Goal: Information Seeking & Learning: Learn about a topic

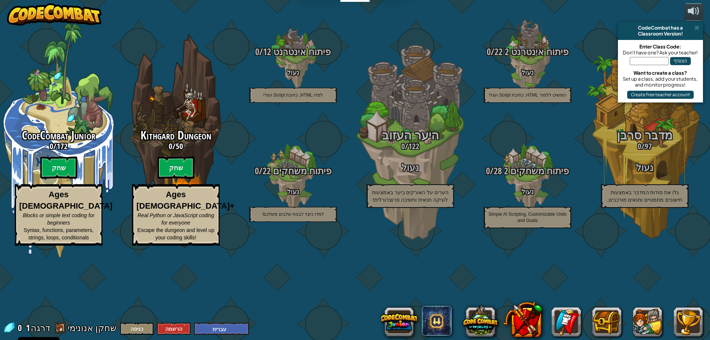
select select "he"
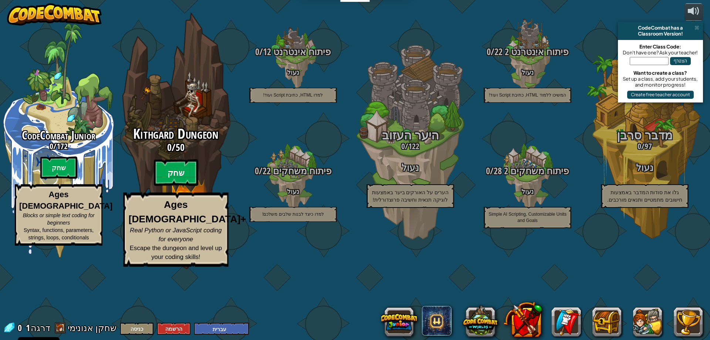
click at [181, 186] on btn "שחק" at bounding box center [176, 172] width 44 height 27
select select "he"
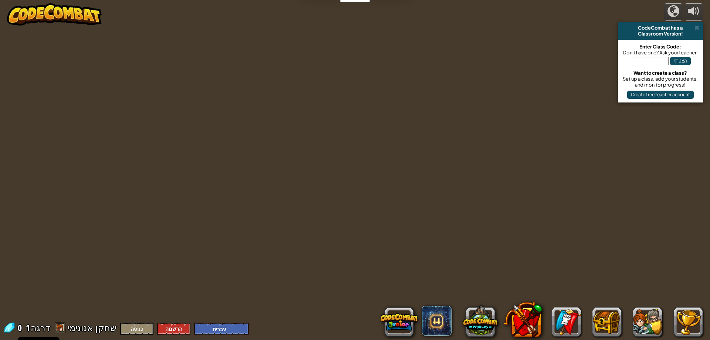
select select "he"
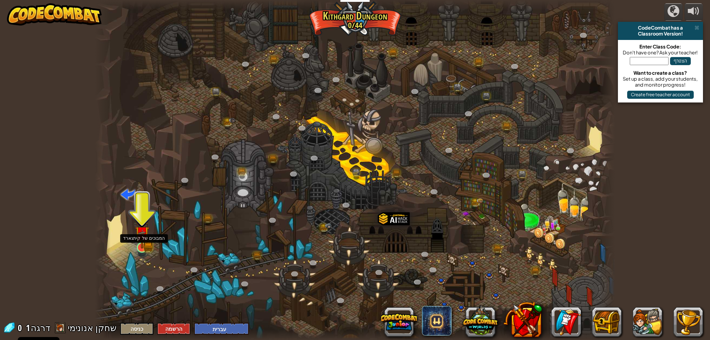
click at [142, 247] on img at bounding box center [142, 233] width 14 height 31
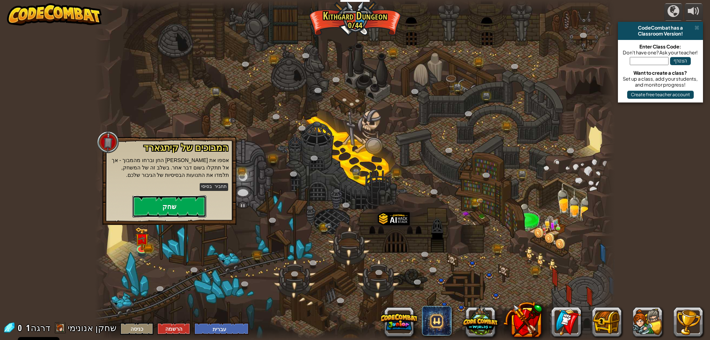
click at [149, 197] on button "שחק" at bounding box center [169, 206] width 74 height 22
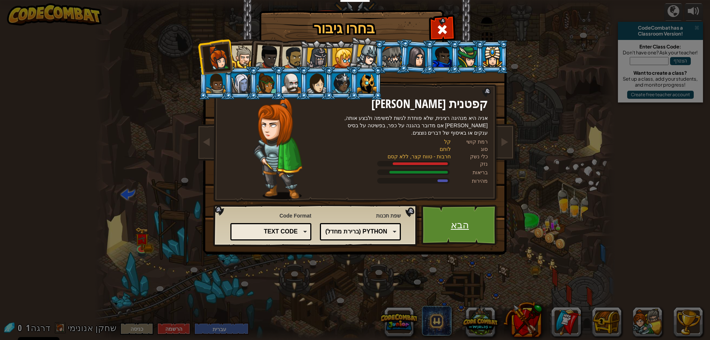
click at [443, 227] on link "הבא" at bounding box center [459, 224] width 77 height 41
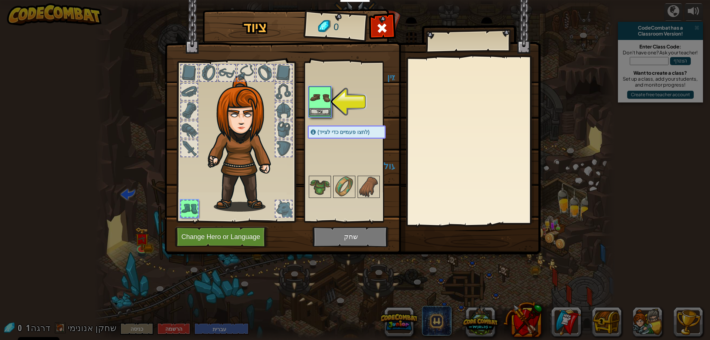
click at [312, 107] on img at bounding box center [319, 97] width 21 height 21
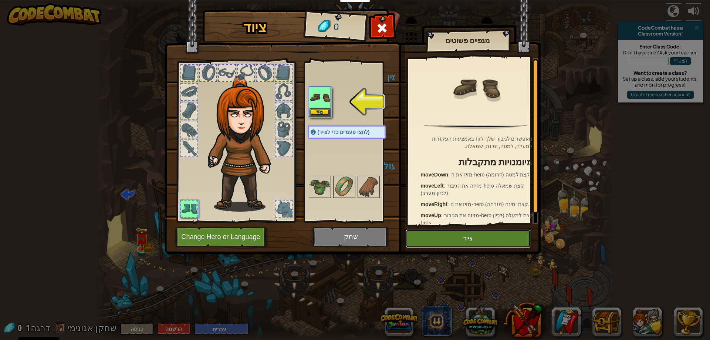
click at [440, 239] on button "צייד" at bounding box center [467, 238] width 125 height 18
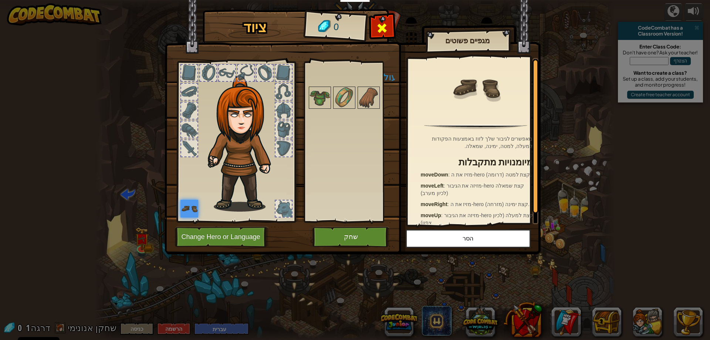
click at [385, 34] on span at bounding box center [382, 28] width 12 height 12
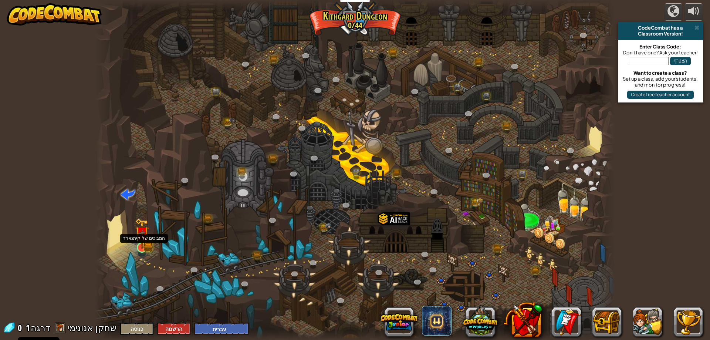
click at [150, 243] on img at bounding box center [147, 246] width 9 height 10
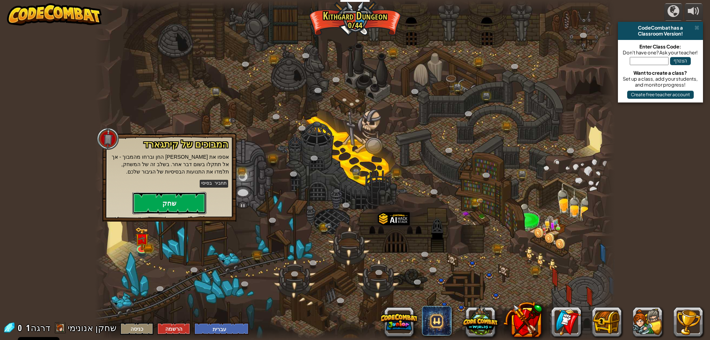
click at [185, 198] on button "שחק" at bounding box center [169, 203] width 74 height 22
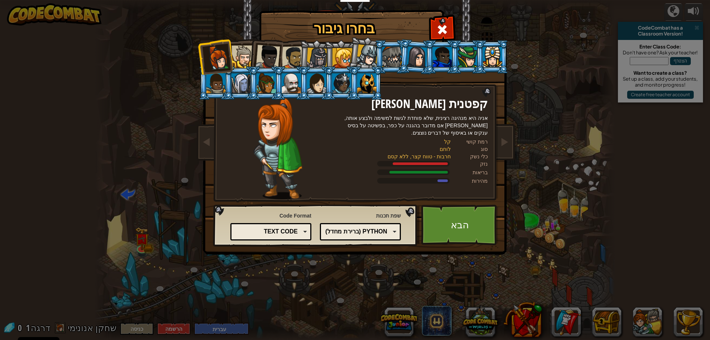
click at [258, 228] on div "Text code" at bounding box center [269, 231] width 57 height 9
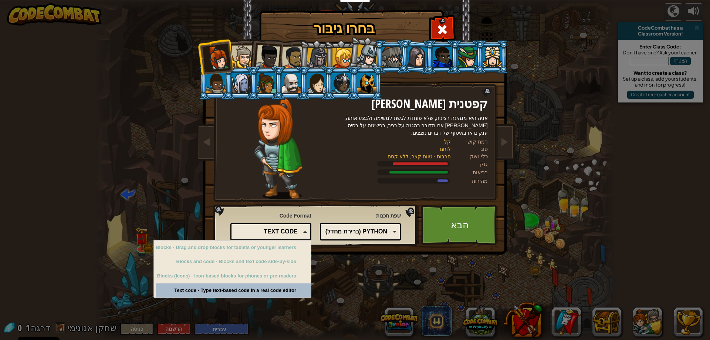
click at [378, 231] on div "Python (ברירת מחדל)" at bounding box center [358, 231] width 57 height 9
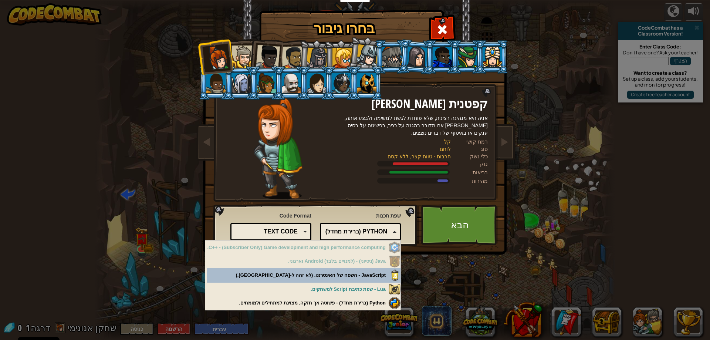
click at [378, 231] on div "Python (ברירת מחדל)" at bounding box center [358, 231] width 57 height 9
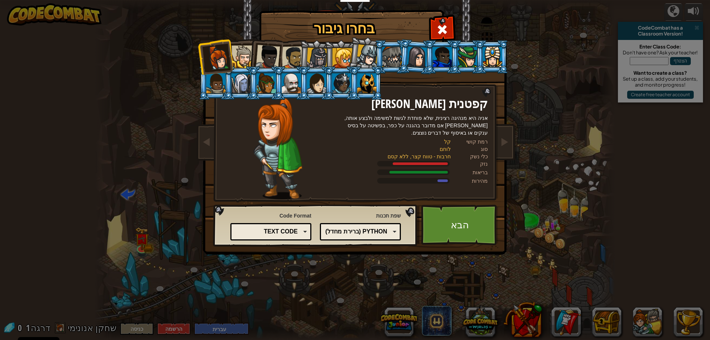
click at [378, 231] on div "Python (ברירת מחדל)" at bounding box center [358, 231] width 57 height 9
click at [481, 211] on link "הבא" at bounding box center [459, 224] width 77 height 41
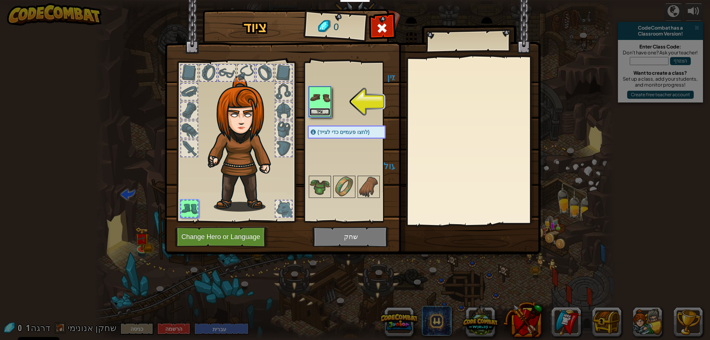
click at [317, 108] on button "צייד" at bounding box center [319, 112] width 21 height 8
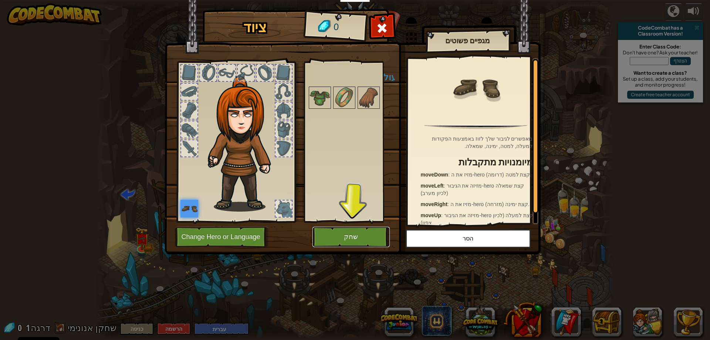
click at [353, 237] on button "שחק" at bounding box center [350, 237] width 77 height 20
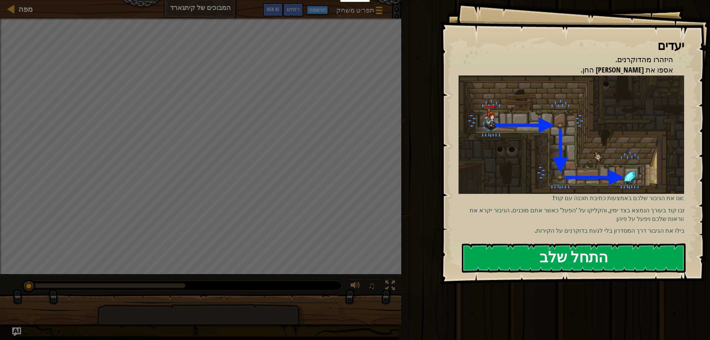
click at [614, 245] on button "התחל שלב" at bounding box center [574, 257] width 224 height 29
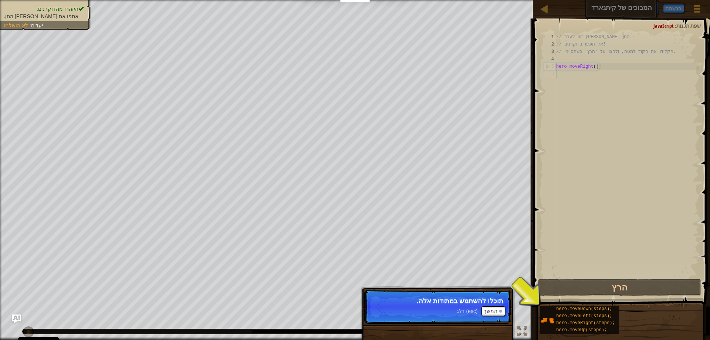
click at [493, 302] on p "תוכלו להשתמש במתודות אלה." at bounding box center [437, 300] width 131 height 7
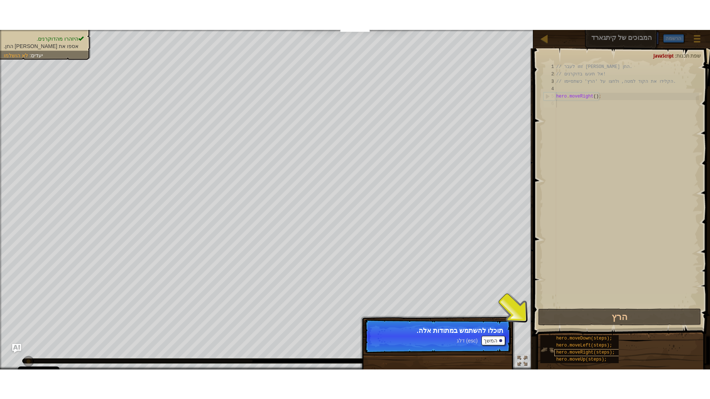
scroll to position [3, 0]
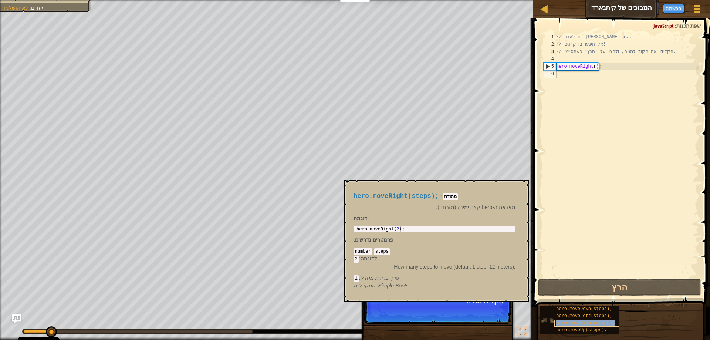
click at [556, 319] on div "hero.moveRight(steps);" at bounding box center [589, 322] width 71 height 7
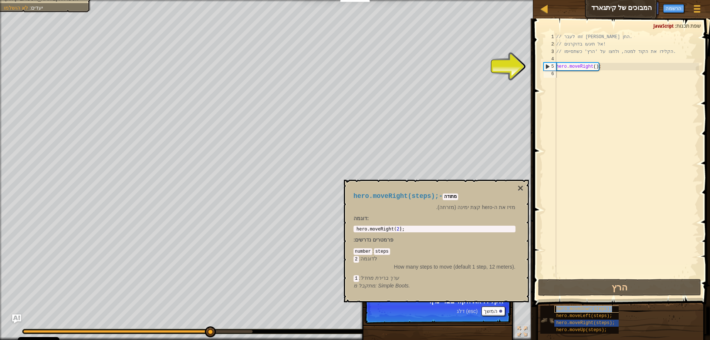
click at [589, 307] on span "hero.moveDown(steps);" at bounding box center [584, 308] width 56 height 5
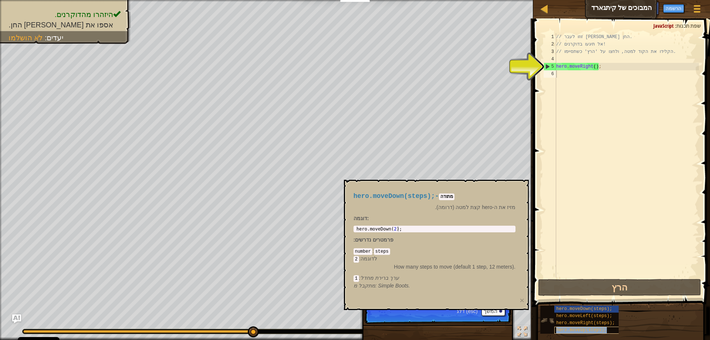
click at [592, 328] on span "hero.moveUp(steps);" at bounding box center [581, 329] width 51 height 5
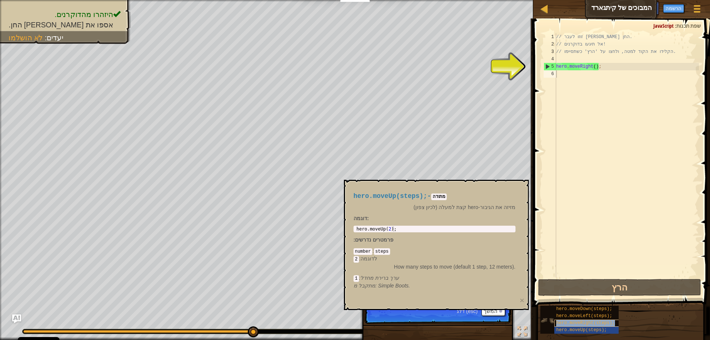
click at [594, 320] on div "hero.moveRight(steps);" at bounding box center [589, 322] width 71 height 7
click at [594, 313] on span "hero.moveLeft(steps);" at bounding box center [584, 315] width 56 height 5
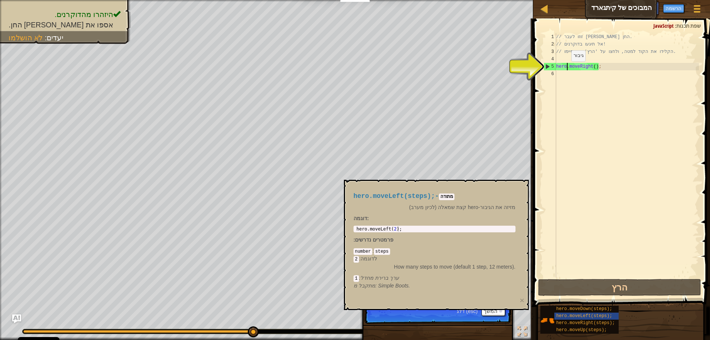
click at [565, 69] on div "// זוזו לעבר [PERSON_NAME] החן. // אל תיגעו בדוקרנים! // הקלידו את הקוד למטה, ו…" at bounding box center [626, 162] width 144 height 259
type textarea "hero.moveRight();"
click at [565, 69] on div "// זוזו לעבר [PERSON_NAME] החן. // אל תיגעו בדוקרנים! // הקלידו את הקוד למטה, ו…" at bounding box center [626, 162] width 144 height 259
click at [557, 86] on div "// זוזו לעבר [PERSON_NAME] החן. // אל תיגעו בדוקרנים! // הקלידו את הקוד למטה, ו…" at bounding box center [626, 162] width 144 height 259
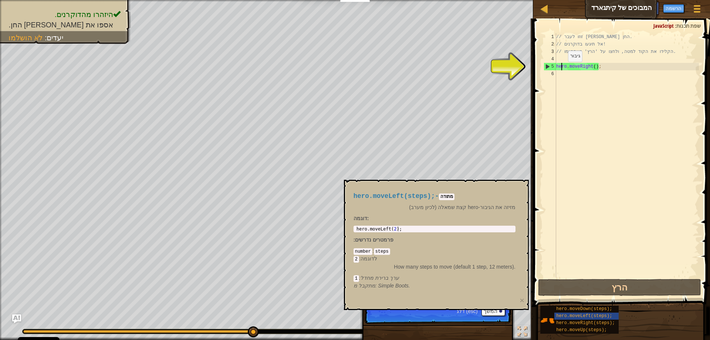
click at [562, 69] on div "// זוזו לעבר [PERSON_NAME] החן. // אל תיגעו בדוקרנים! // הקלידו את הקוד למטה, ו…" at bounding box center [626, 162] width 144 height 259
type textarea "hero.moveRight();"
drag, startPoint x: 561, startPoint y: 72, endPoint x: 561, endPoint y: 78, distance: 6.0
click at [561, 77] on div "// זוזו לעבר [PERSON_NAME] החן. // אל תיגעו בדוקרנים! // הקלידו את הקוד למטה, ו…" at bounding box center [626, 162] width 144 height 259
click at [561, 78] on div "// זוזו לעבר [PERSON_NAME] החן. // אל תיגעו בדוקרנים! // הקלידו את הקוד למטה, ו…" at bounding box center [626, 162] width 144 height 259
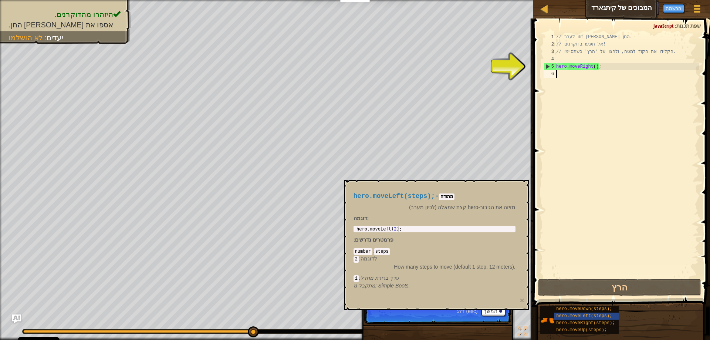
click at [561, 78] on div "// זוזו לעבר [PERSON_NAME] החן. // אל תיגעו בדוקרנים! // הקלידו את הקוד למטה, ו…" at bounding box center [626, 162] width 144 height 259
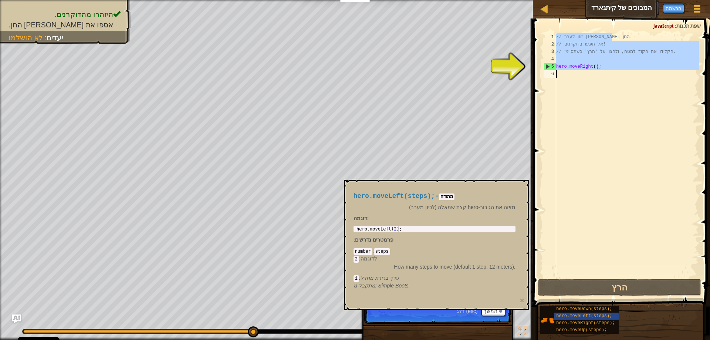
click at [561, 78] on div "// זוזו לעבר [PERSON_NAME] החן. // אל תיגעו בדוקרנים! // הקלידו את הקוד למטה, ו…" at bounding box center [626, 162] width 144 height 259
type textarea "hero.moveRight();"
click at [454, 193] on h4 "hero.moveLeft(steps); - מתודה" at bounding box center [434, 196] width 162 height 7
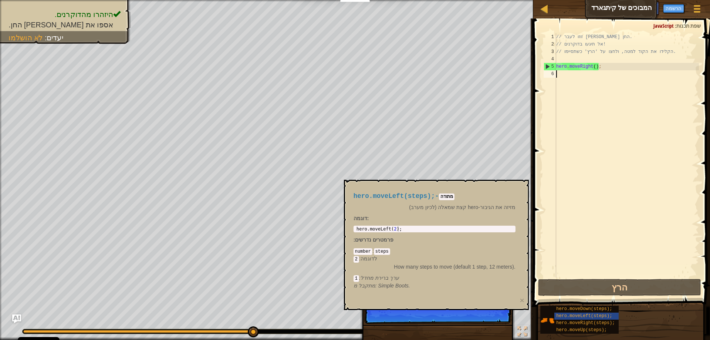
click at [496, 292] on div "hero.moveLeft(steps); - מתודה מזיזה את הגיבור-hero קצת שמאלה (לכיון מערב) דוגמה…" at bounding box center [434, 241] width 172 height 111
click at [488, 312] on p "דלג (esc) המשך הקלידו פקודת moveDown" at bounding box center [437, 306] width 147 height 35
click at [578, 68] on div "// זוזו לעבר [PERSON_NAME] החן. // אל תיגעו בדוקרנים! // הקלידו את הקוד למטה, ו…" at bounding box center [626, 162] width 144 height 259
type textarea "hero.moveRight();"
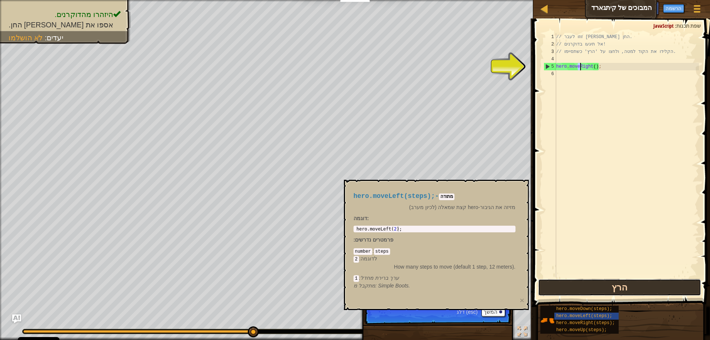
drag, startPoint x: 632, startPoint y: 280, endPoint x: 630, endPoint y: 291, distance: 11.0
click at [630, 291] on button "הרץ" at bounding box center [619, 287] width 163 height 17
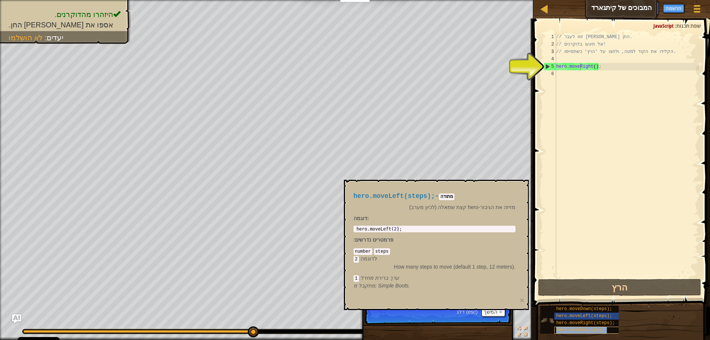
click at [598, 330] on span "hero.moveUp(steps);" at bounding box center [581, 329] width 51 height 5
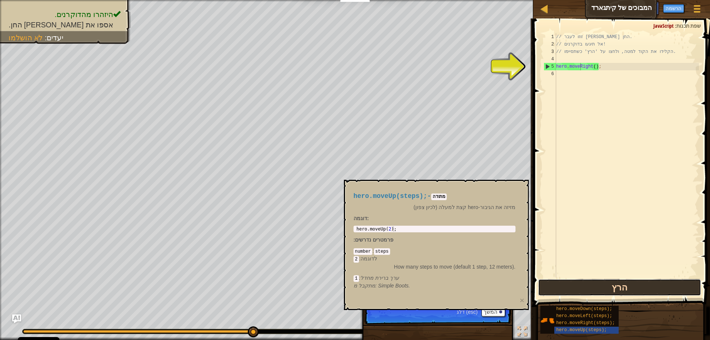
click at [614, 291] on button "הרץ" at bounding box center [619, 287] width 163 height 17
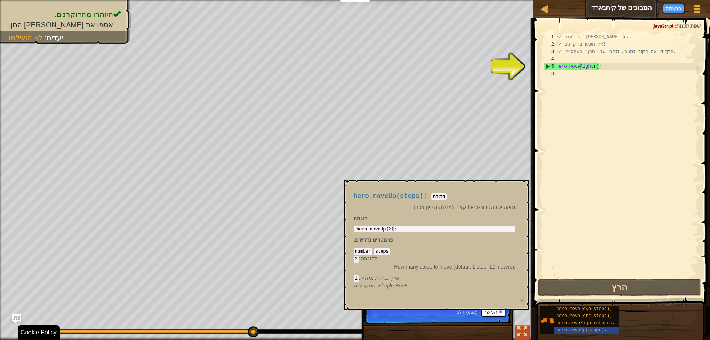
click at [520, 327] on div at bounding box center [522, 331] width 10 height 10
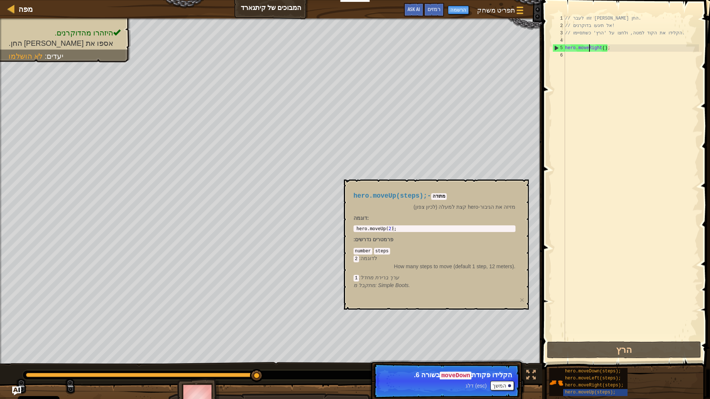
click at [441, 200] on code "מתודה" at bounding box center [439, 196] width 16 height 7
click at [442, 197] on code "מתודה" at bounding box center [439, 196] width 16 height 7
click at [407, 224] on div "hero.moveUp(steps); - מתודה מזיזה את הגיבור-hero קצת למעלה (לכיון צפון) דוגמה :…" at bounding box center [434, 241] width 172 height 111
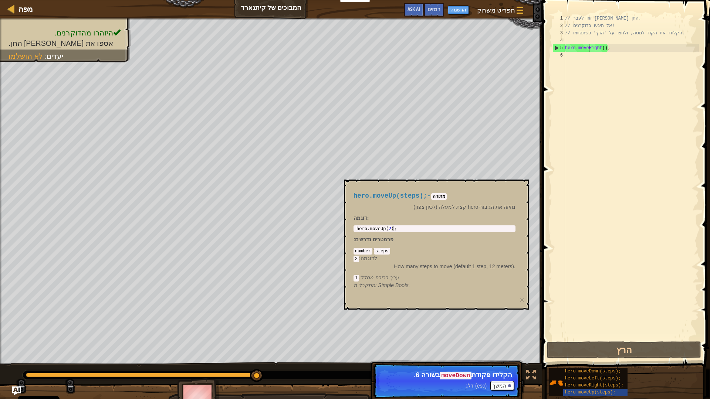
click at [365, 241] on span "פרמטרים נדרשים" at bounding box center [374, 240] width 38 height 6
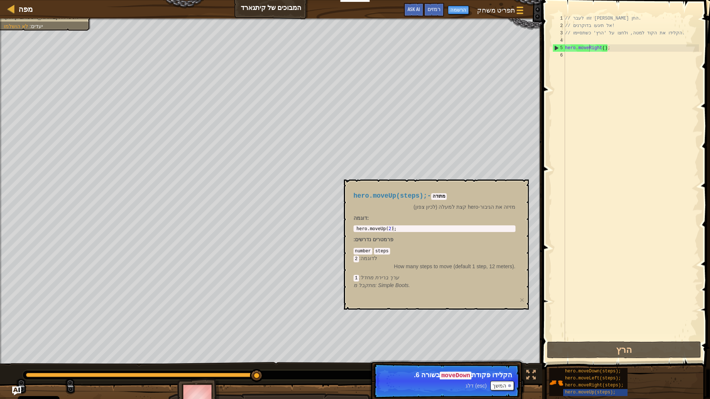
click at [0, 0] on div "מפה המבוכים של קיתגארד תפריט משחק סיום הרשמה רמזים Ask AI" at bounding box center [271, 9] width 542 height 18
click at [19, 21] on div "מפה המבוכים של קיתגארד תפריט משחק סיום הרשמה רמזים Ask AI 1 ההההההההההההההההההה…" at bounding box center [355, 199] width 710 height 399
click at [17, 8] on link "מפה" at bounding box center [24, 9] width 18 height 10
select select "he"
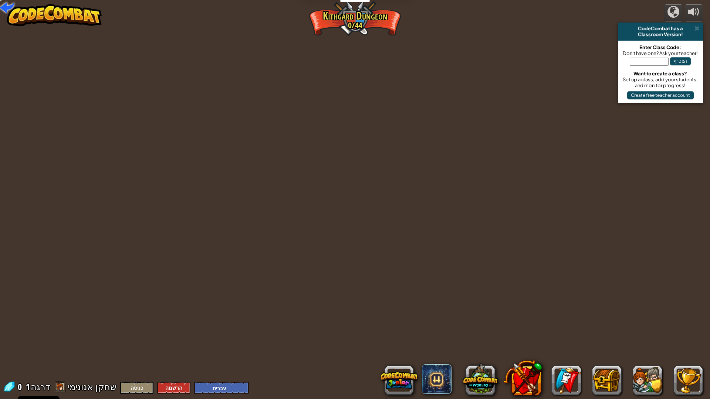
select select "he"
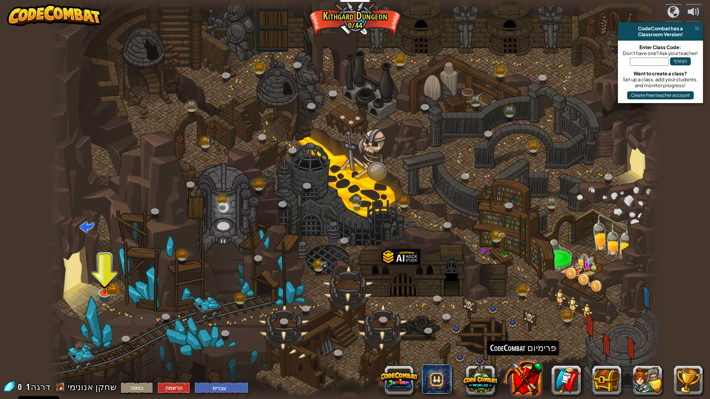
click at [532, 339] on button at bounding box center [522, 378] width 39 height 39
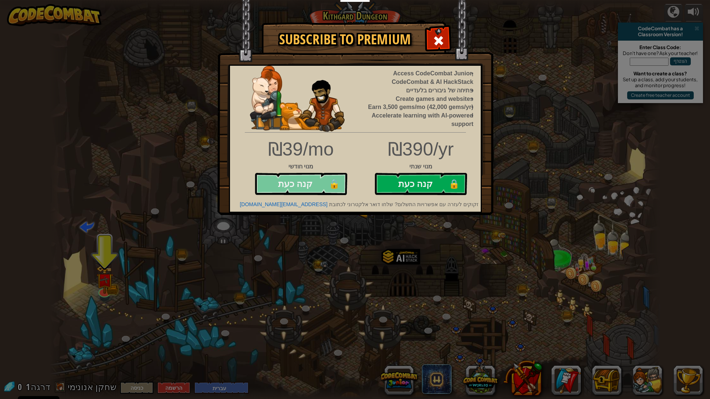
click at [310, 182] on button "קנה כעת 🔒" at bounding box center [301, 184] width 92 height 22
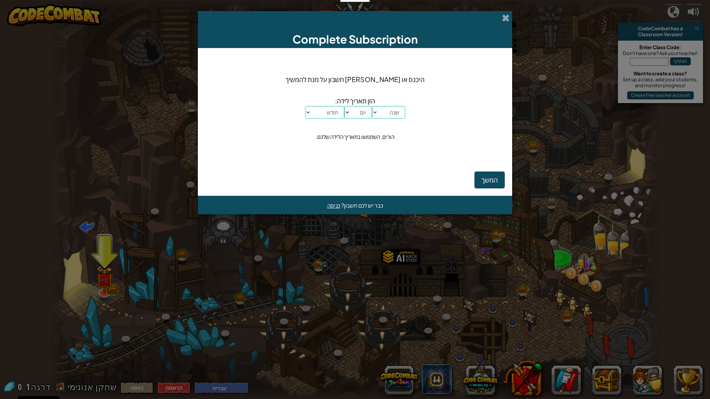
click at [355, 234] on div "Complete Subscription היכנס או [PERSON_NAME] חשבון על מנת להמשיך הזן תאריך לידה…" at bounding box center [355, 199] width 710 height 399
click at [480, 339] on div "Complete Subscription היכנס או [PERSON_NAME] חשבון על מנת להמשיך הזן תאריך לידה…" at bounding box center [355, 199] width 710 height 399
click at [506, 17] on span at bounding box center [506, 18] width 8 height 8
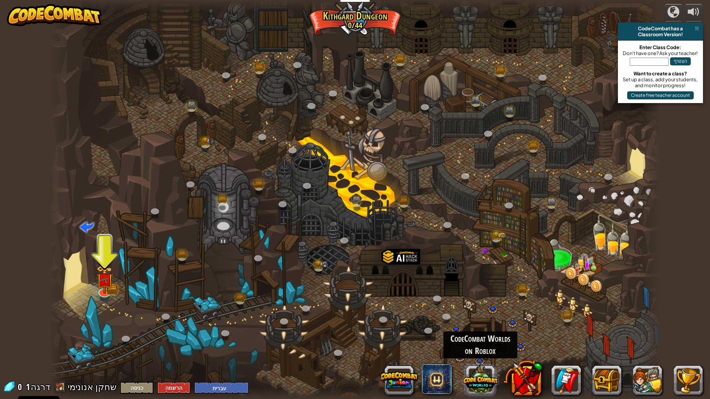
click at [487, 339] on button at bounding box center [479, 378] width 35 height 35
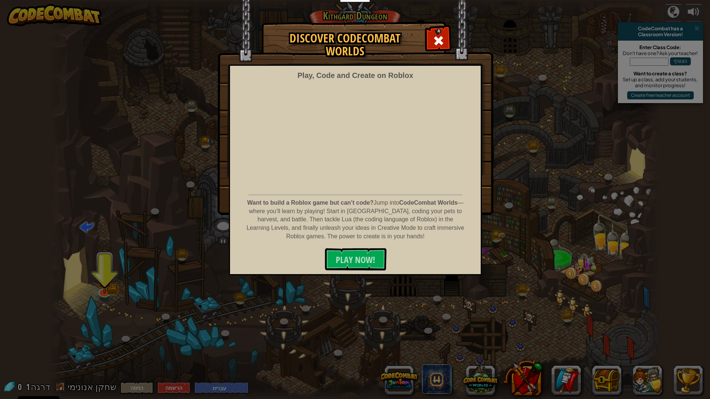
drag, startPoint x: 438, startPoint y: 316, endPoint x: 447, endPoint y: 316, distance: 8.9
click at [439, 316] on div "Discover CodeCombat Worlds Play, Code and Create on Roblox Want to build a Robl…" at bounding box center [355, 199] width 710 height 399
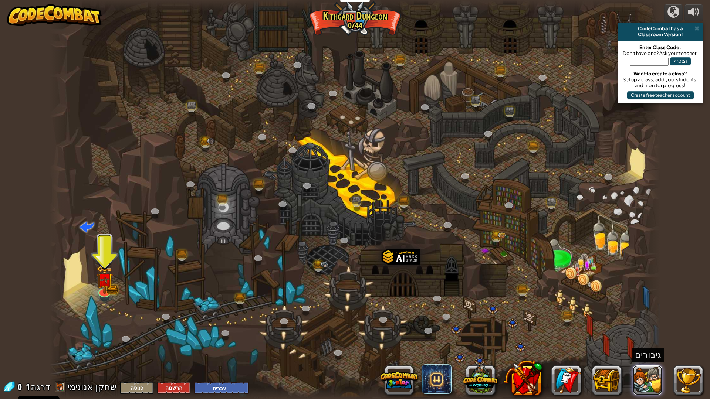
click at [655, 339] on button at bounding box center [647, 381] width 30 height 30
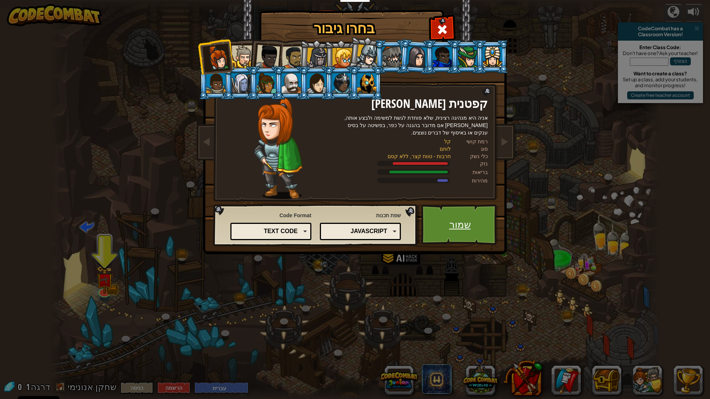
click at [447, 224] on link "שמור" at bounding box center [459, 224] width 77 height 41
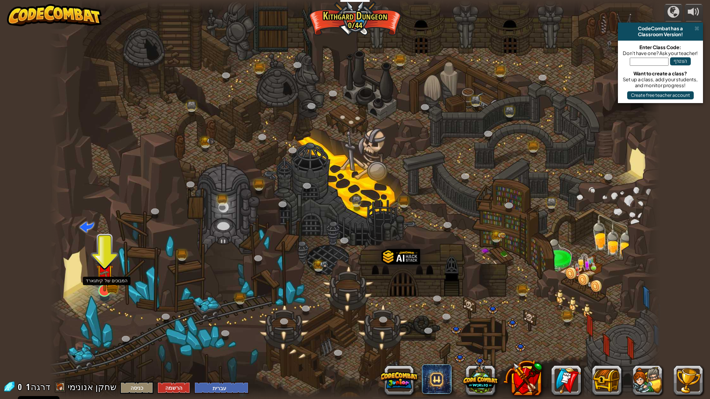
click at [102, 287] on img at bounding box center [104, 273] width 17 height 37
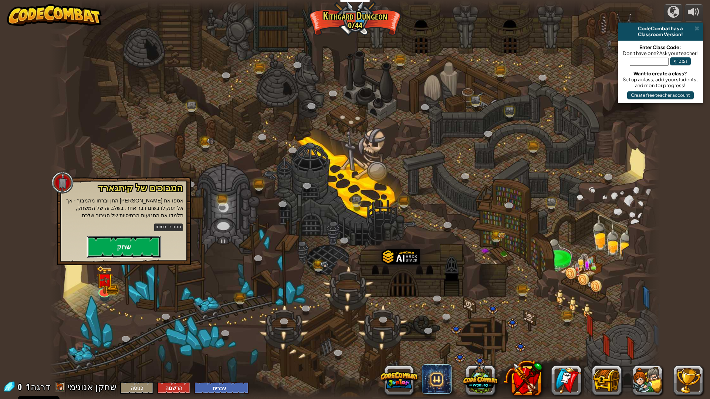
click at [96, 253] on button "שחק" at bounding box center [124, 247] width 74 height 22
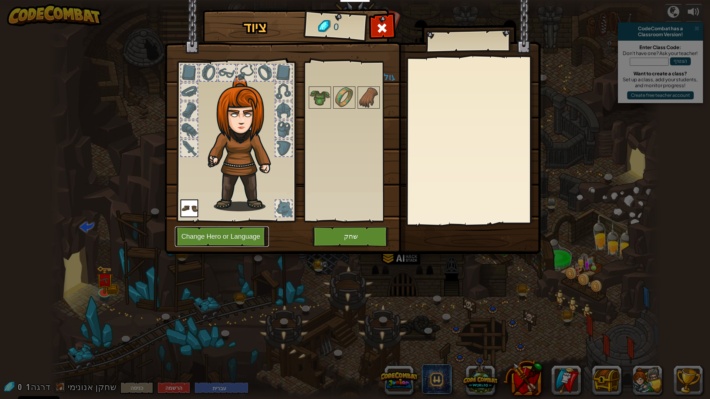
click at [251, 238] on button "Change Hero or Language" at bounding box center [222, 237] width 94 height 20
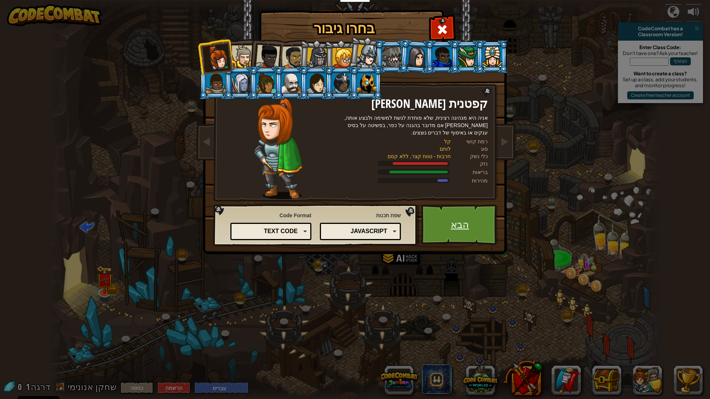
click at [480, 231] on link "הבא" at bounding box center [459, 224] width 77 height 41
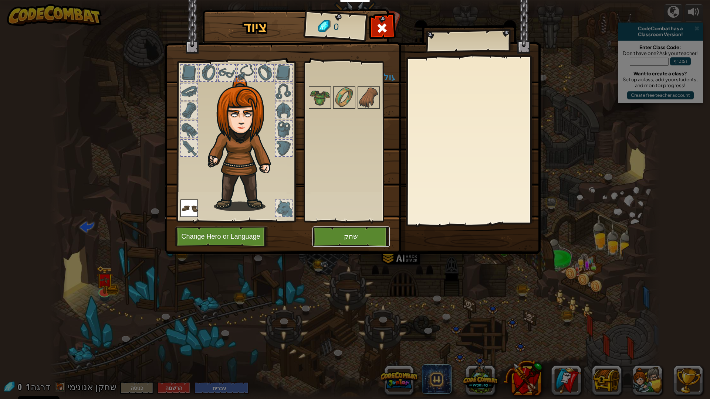
drag, startPoint x: 367, startPoint y: 229, endPoint x: 366, endPoint y: 233, distance: 4.1
click at [366, 233] on button "שחק" at bounding box center [350, 237] width 77 height 20
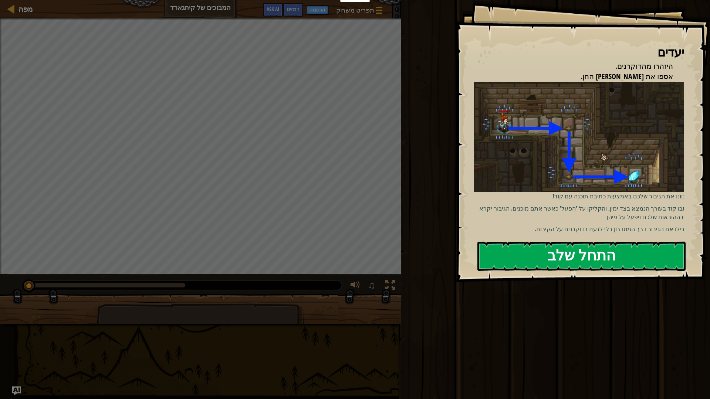
click at [609, 261] on button "התחל שלב" at bounding box center [581, 256] width 208 height 29
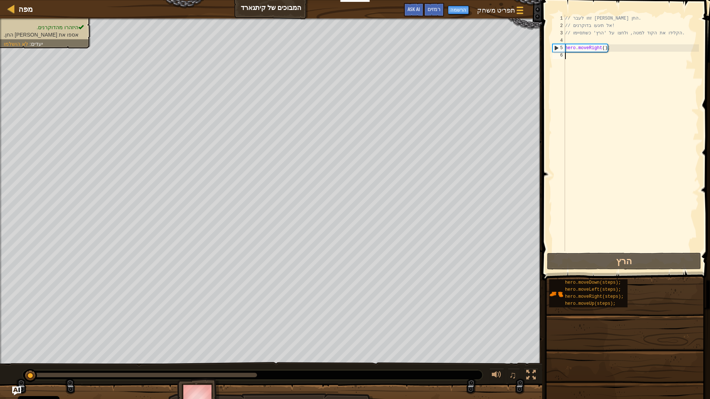
click at [622, 243] on div "// זוזו לעבר [PERSON_NAME] החן. // אל תיגעו בדוקרנים! // הקלידו את הקוד למטה, ו…" at bounding box center [701, 140] width 276 height 251
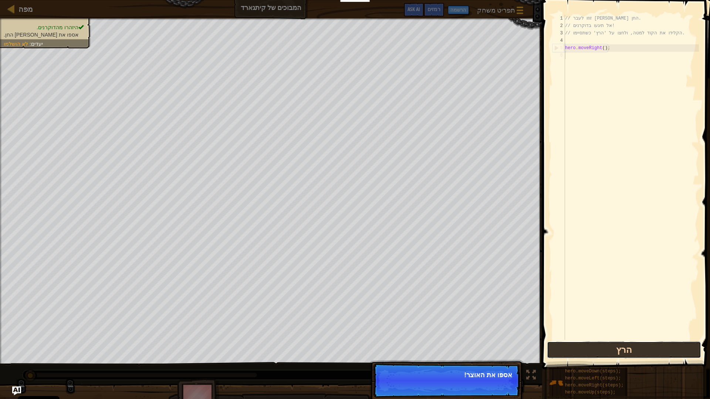
click at [590, 339] on button "הרץ" at bounding box center [624, 350] width 154 height 17
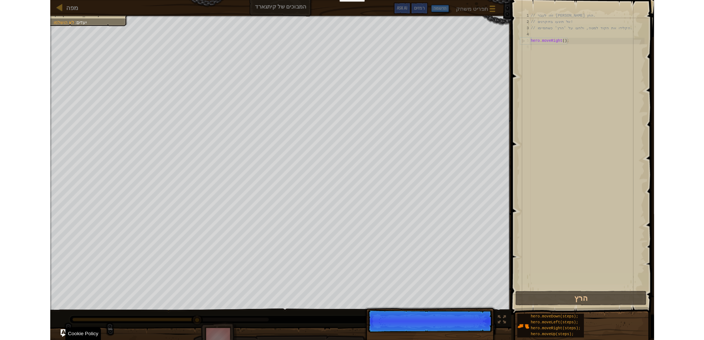
scroll to position [3, 0]
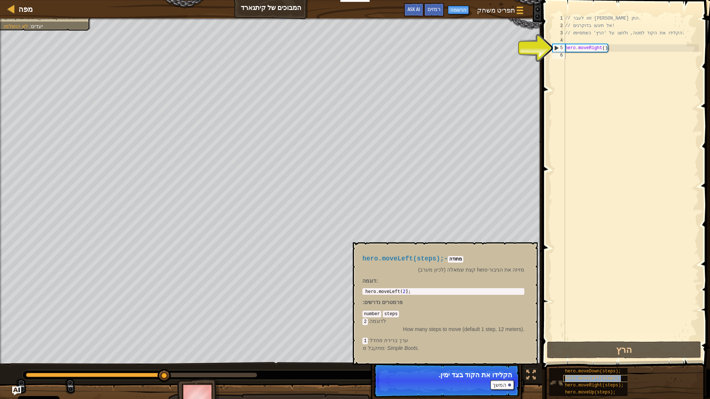
click at [574, 339] on div "hero.moveLeft(steps);" at bounding box center [598, 378] width 71 height 7
click at [574, 339] on span "hero.moveRight(steps);" at bounding box center [594, 385] width 58 height 5
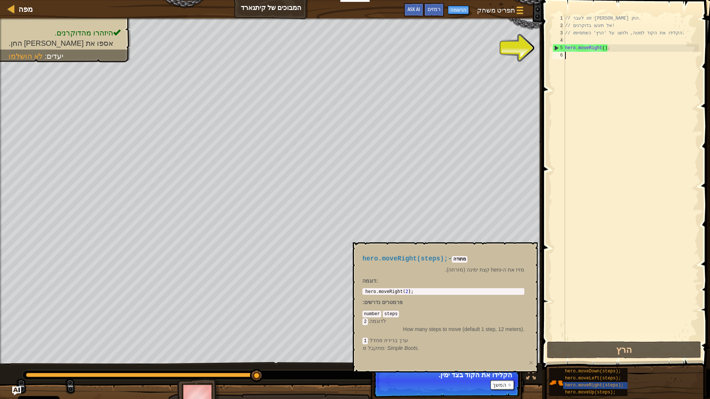
click at [589, 67] on div "// זוזו לעבר [PERSON_NAME] החן. // אל תיגעו בדוקרנים! // הקלידו את הקוד למטה, ו…" at bounding box center [630, 185] width 135 height 340
click at [604, 51] on div "// זוזו לעבר [PERSON_NAME] החן. // אל תיגעו בדוקרנים! // הקלידו את הקוד למטה, ו…" at bounding box center [630, 185] width 135 height 340
drag, startPoint x: 604, startPoint y: 51, endPoint x: 709, endPoint y: 114, distance: 123.0
click at [709, 114] on div "hero.moveRight(); 1 2 3 4 5 6 // זוזו לעבר [PERSON_NAME] החן. // אל תיגעו בדוקר…" at bounding box center [625, 199] width 170 height 391
type textarea "hero.moveRight();"
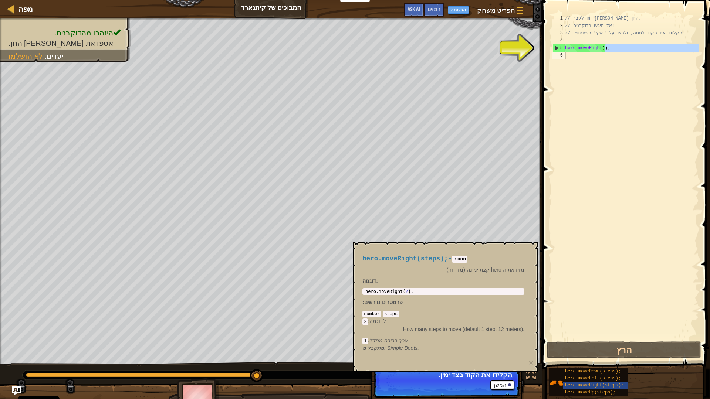
click at [709, 114] on span at bounding box center [627, 174] width 174 height 391
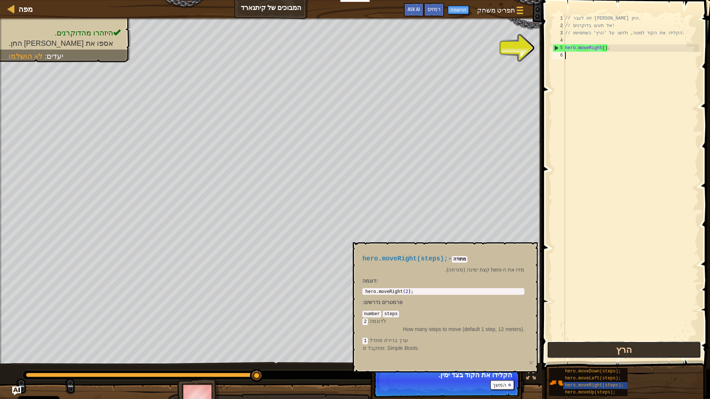
click at [600, 339] on button "הרץ" at bounding box center [624, 350] width 154 height 17
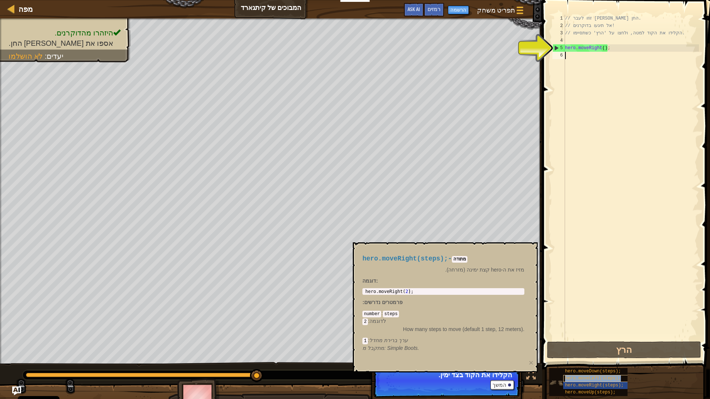
click at [624, 339] on div "hero.moveLeft(steps);" at bounding box center [598, 378] width 71 height 7
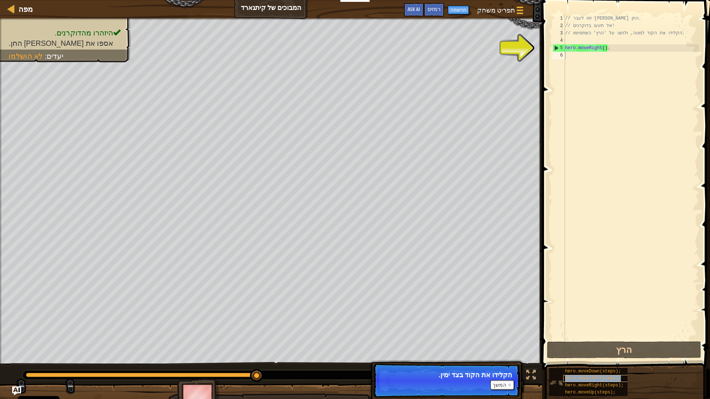
click at [624, 339] on div "hero.moveLeft(steps);" at bounding box center [598, 378] width 71 height 7
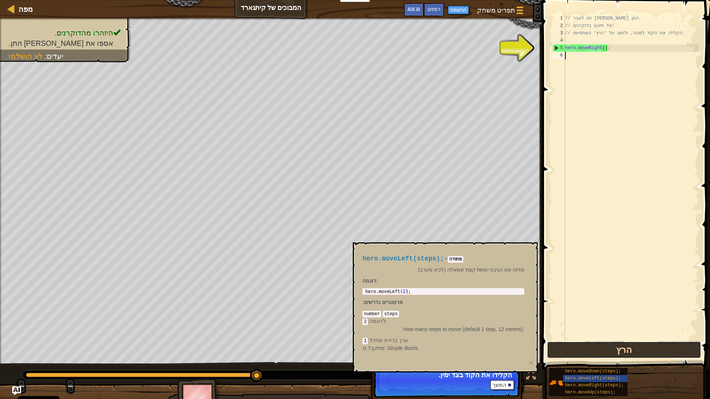
click at [618, 339] on button "הרץ" at bounding box center [624, 350] width 154 height 17
click at [506, 339] on p "המשך הקלידו את הקוד בצד ימין." at bounding box center [446, 381] width 147 height 34
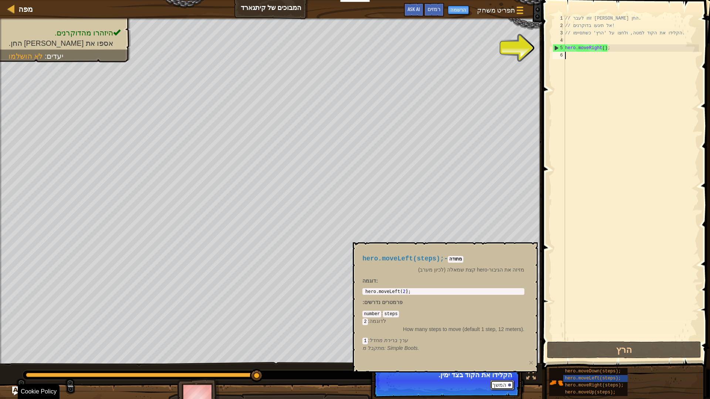
click at [510, 339] on button "המשך" at bounding box center [502, 385] width 24 height 10
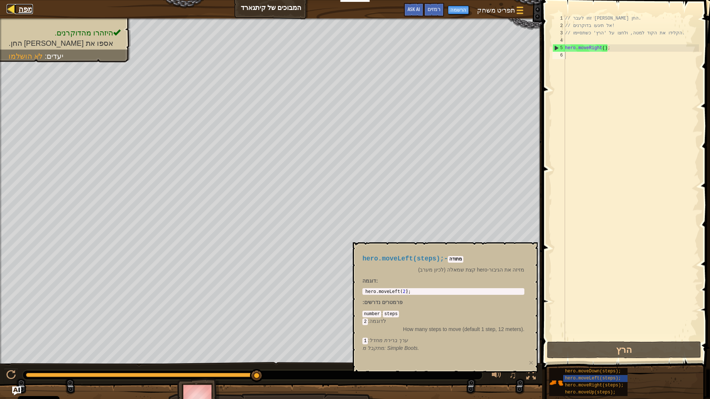
click at [14, 4] on div at bounding box center [11, 8] width 9 height 9
select select "he"
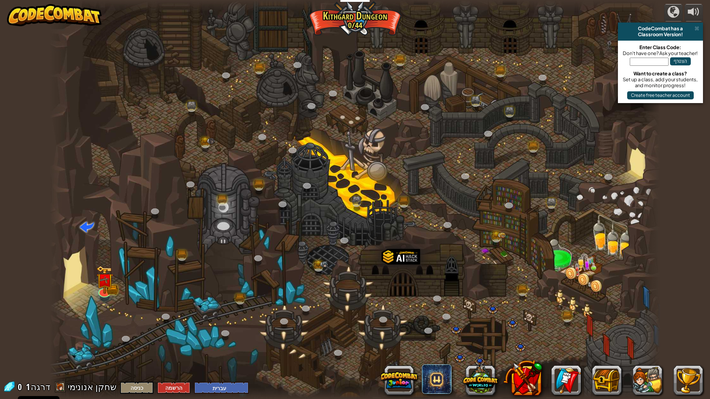
click at [10, 5] on img at bounding box center [54, 15] width 95 height 22
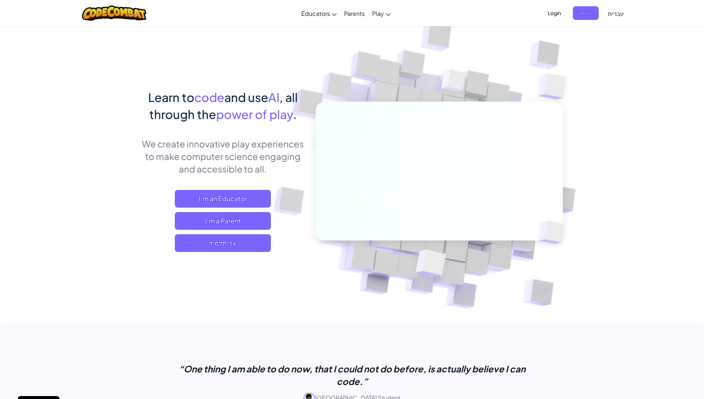
drag, startPoint x: 5, startPoint y: 0, endPoint x: 0, endPoint y: 0, distance: 5.2
click at [0, 0] on div "מצב ניווט Educators Create Free Account School & District Solutions Teacher Too…" at bounding box center [352, 13] width 708 height 26
